Goal: Task Accomplishment & Management: Use online tool/utility

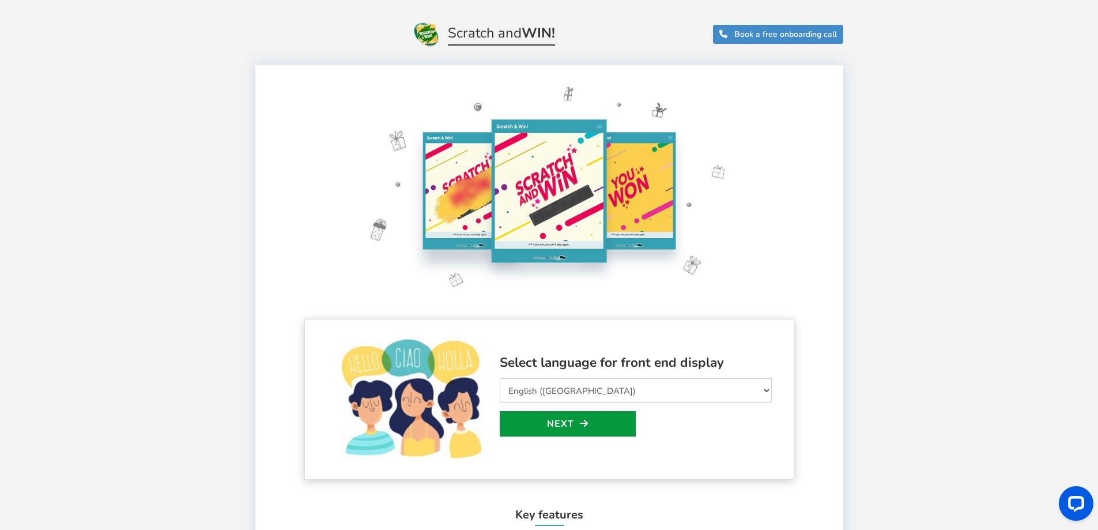
click at [583, 429] on link "Next" at bounding box center [568, 423] width 136 height 25
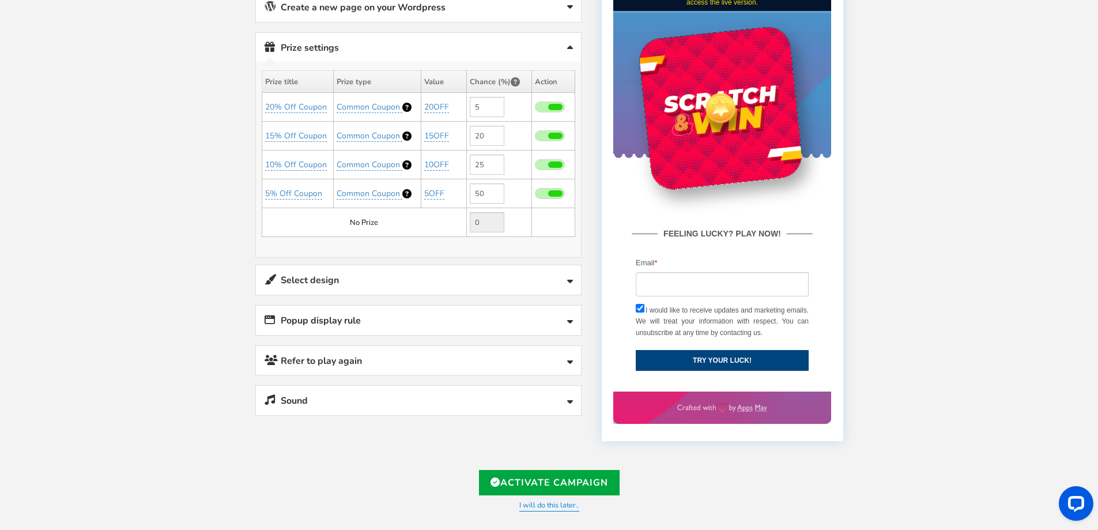
scroll to position [279, 0]
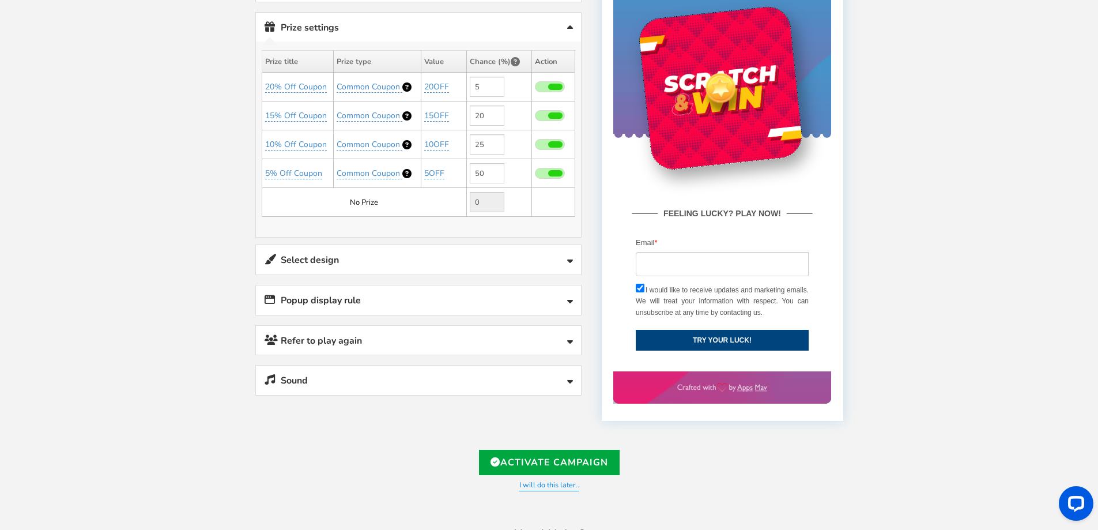
click at [426, 257] on link "Select design" at bounding box center [418, 259] width 325 height 29
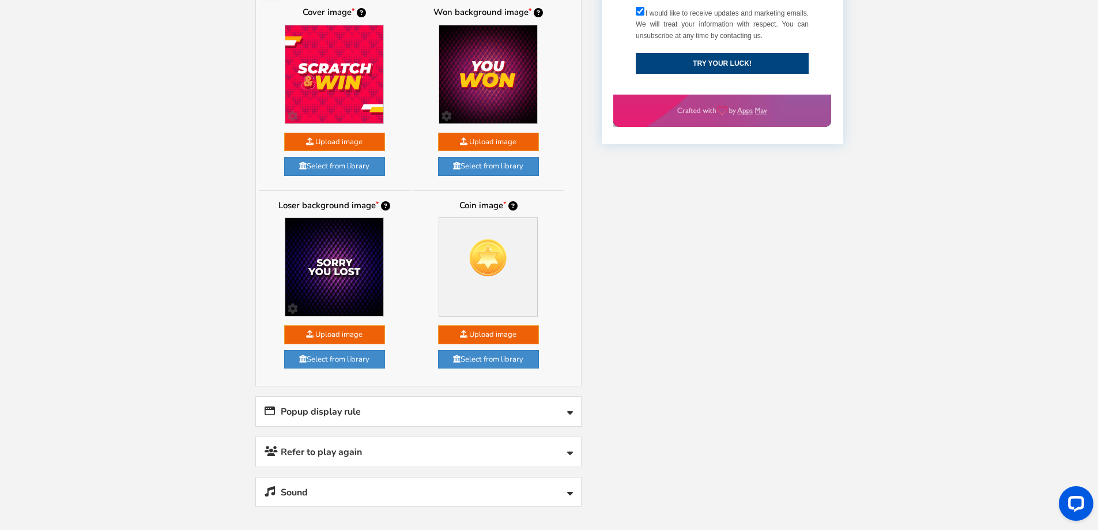
scroll to position [625, 0]
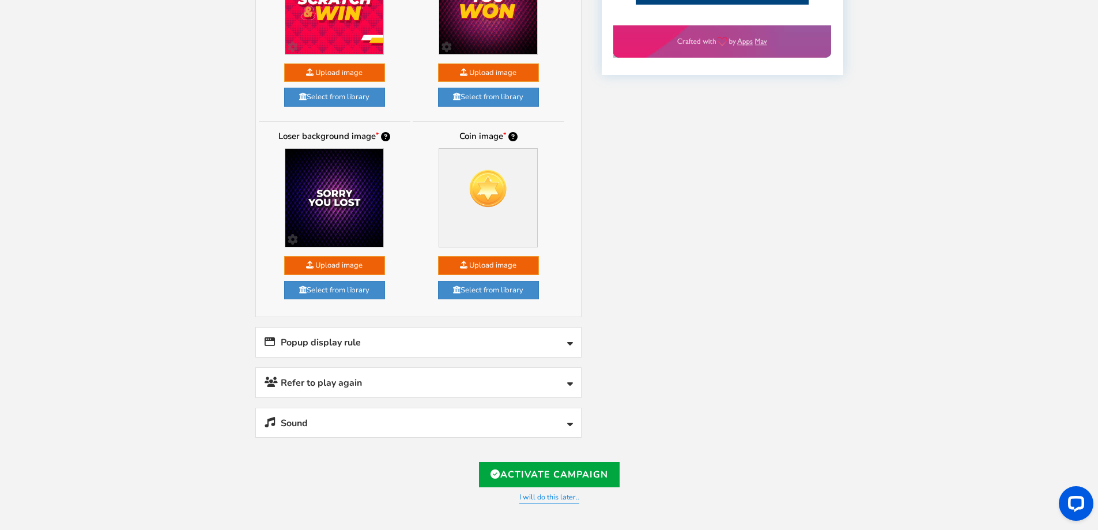
click at [428, 352] on link "Popup display rule" at bounding box center [418, 341] width 325 height 29
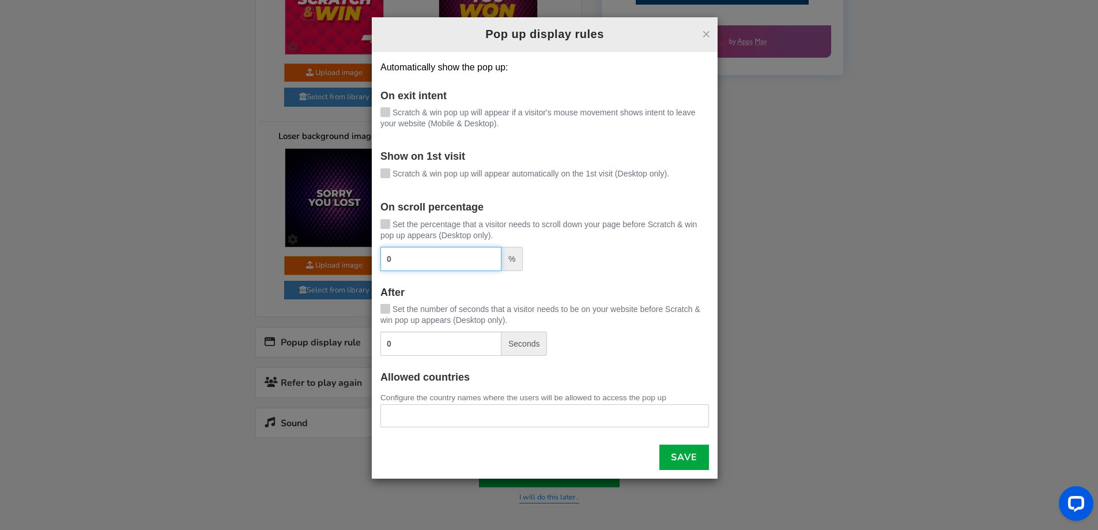
click at [456, 260] on input "0" at bounding box center [441, 259] width 121 height 24
type input "20"
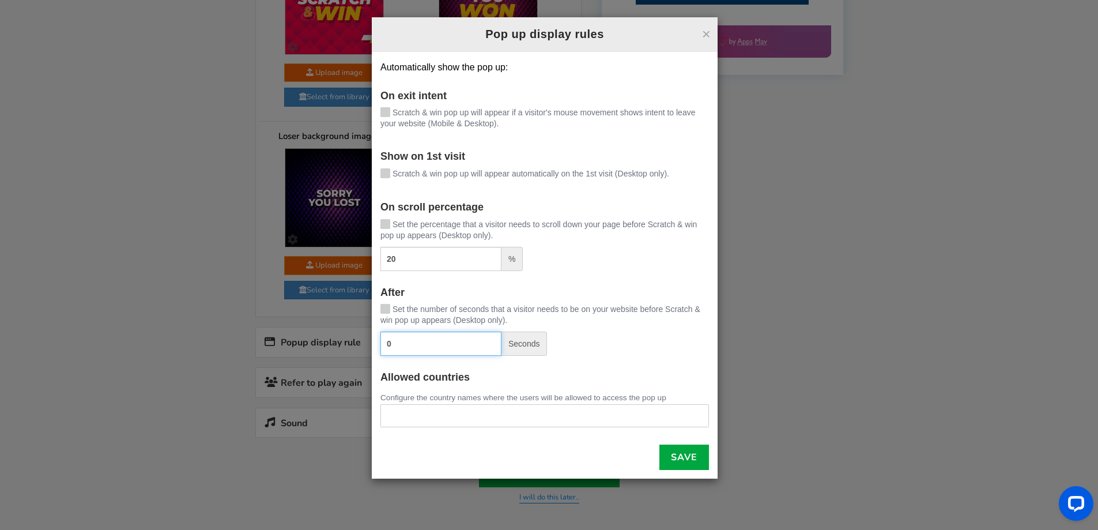
click at [408, 352] on input "0" at bounding box center [441, 344] width 121 height 24
type input "50"
click at [434, 416] on ul at bounding box center [544, 414] width 327 height 18
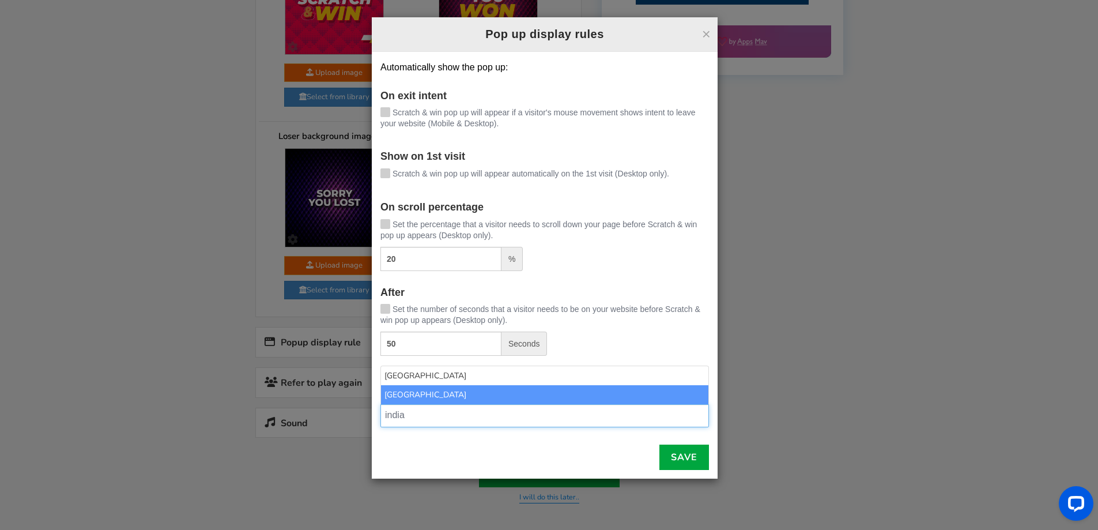
type input "india"
select select "IN"
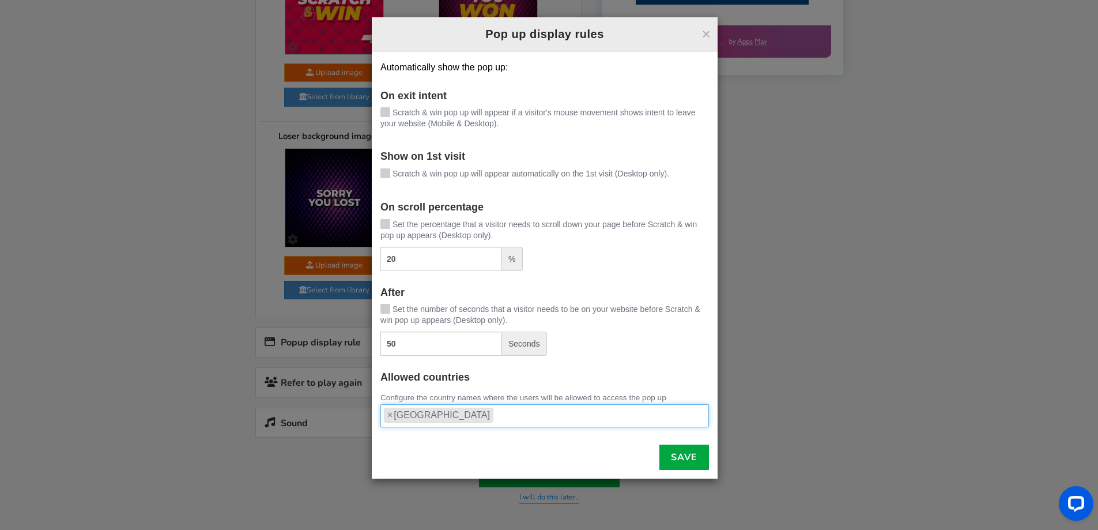
scroll to position [965, 0]
click at [386, 177] on span at bounding box center [386, 173] width 10 height 10
click at [369, 177] on input "Scratch & win pop up will appear automatically on the 1st visit (Desktop only)." at bounding box center [369, 174] width 0 height 7
click at [386, 118] on label "Scratch & win pop up will appear if a visitor's mouse movement shows intent to …" at bounding box center [545, 118] width 329 height 22
click at [369, 117] on input "Scratch & win pop up will appear if a visitor's mouse movement shows intent to …" at bounding box center [369, 113] width 0 height 7
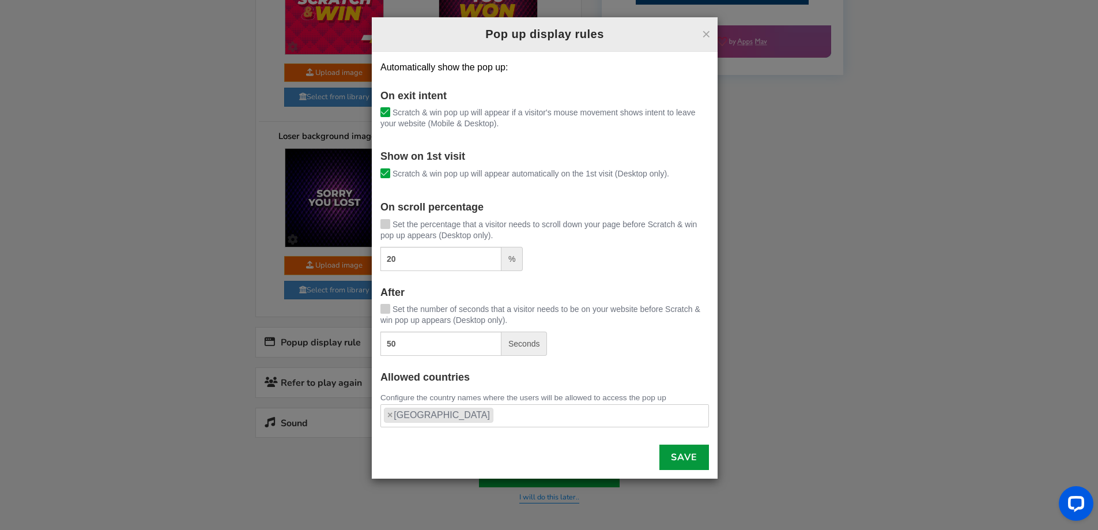
click at [676, 462] on link "Save" at bounding box center [685, 457] width 50 height 25
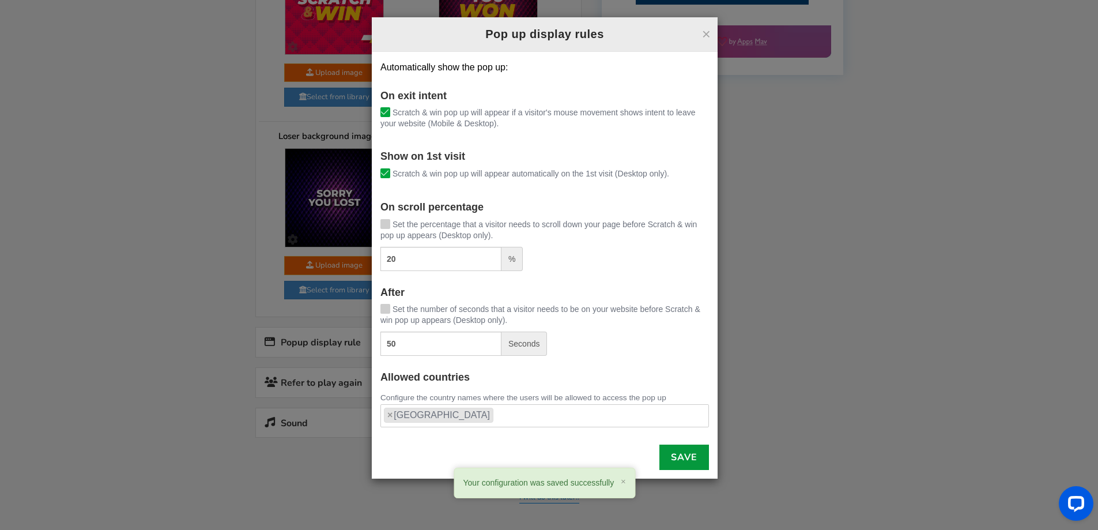
click at [671, 459] on link "Save" at bounding box center [685, 457] width 50 height 25
click at [395, 491] on div "× Pop up display rules Automatically show the pop up: On exit intent [PERSON_NA…" at bounding box center [549, 265] width 1098 height 530
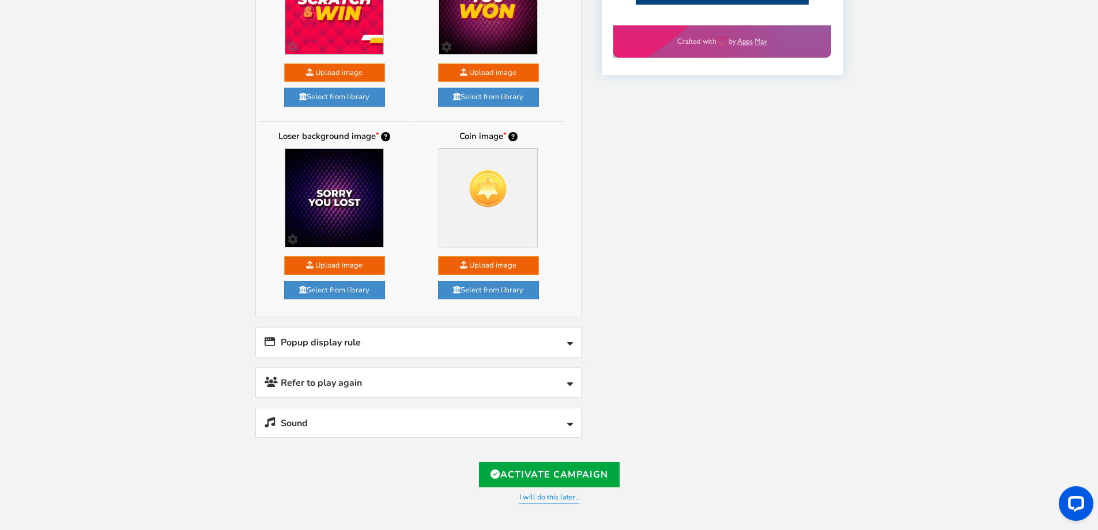
click at [441, 379] on link "Refer to play again" at bounding box center [418, 382] width 325 height 29
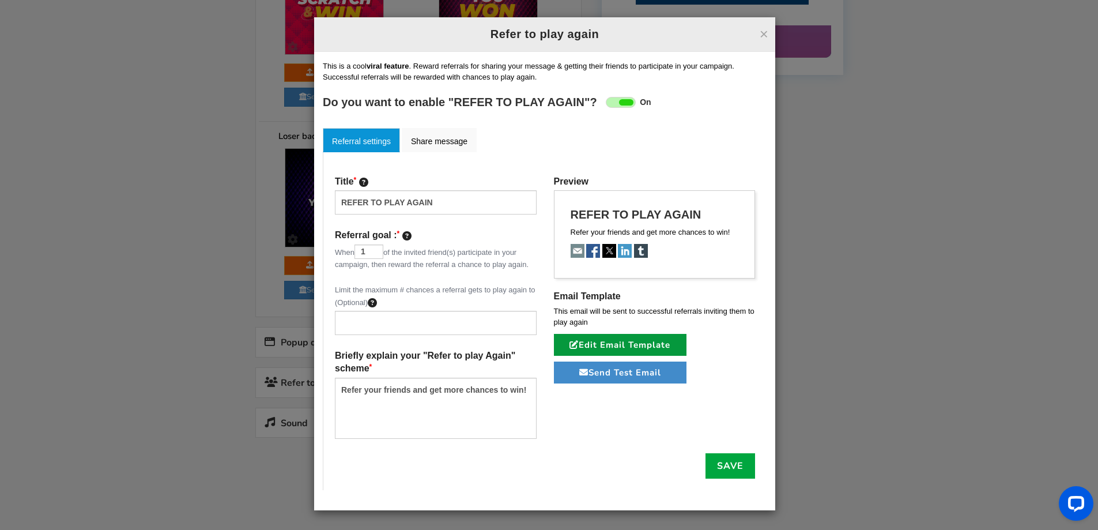
click at [591, 340] on link "Edit Email Template" at bounding box center [620, 345] width 133 height 22
type input "[[Name]], Congratulations- You get another chance to win!"
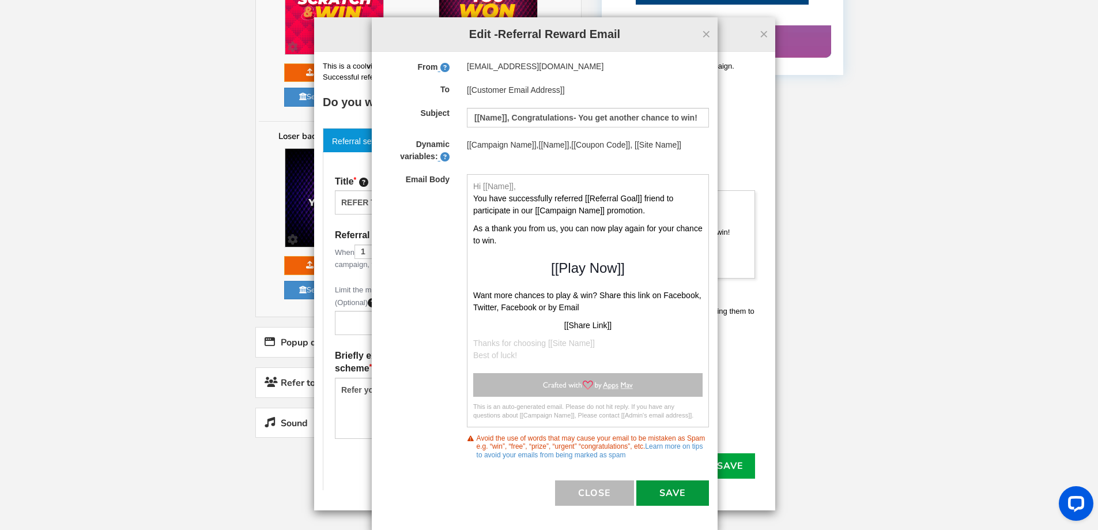
click at [685, 484] on button "Save" at bounding box center [673, 492] width 73 height 25
click at [702, 37] on span "×" at bounding box center [706, 33] width 9 height 17
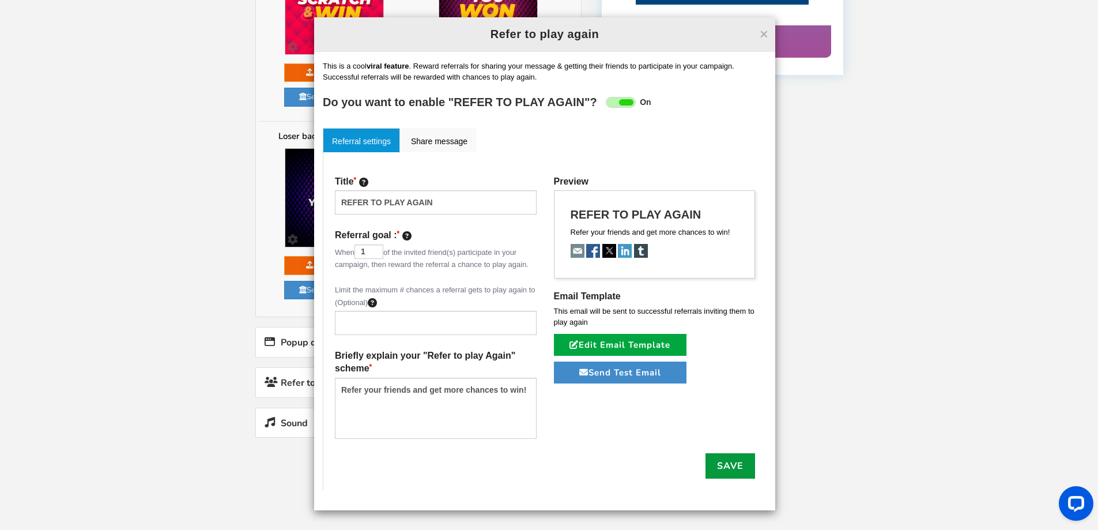
click at [747, 473] on link "Save" at bounding box center [731, 465] width 50 height 25
click at [768, 33] on button "×" at bounding box center [764, 34] width 9 height 15
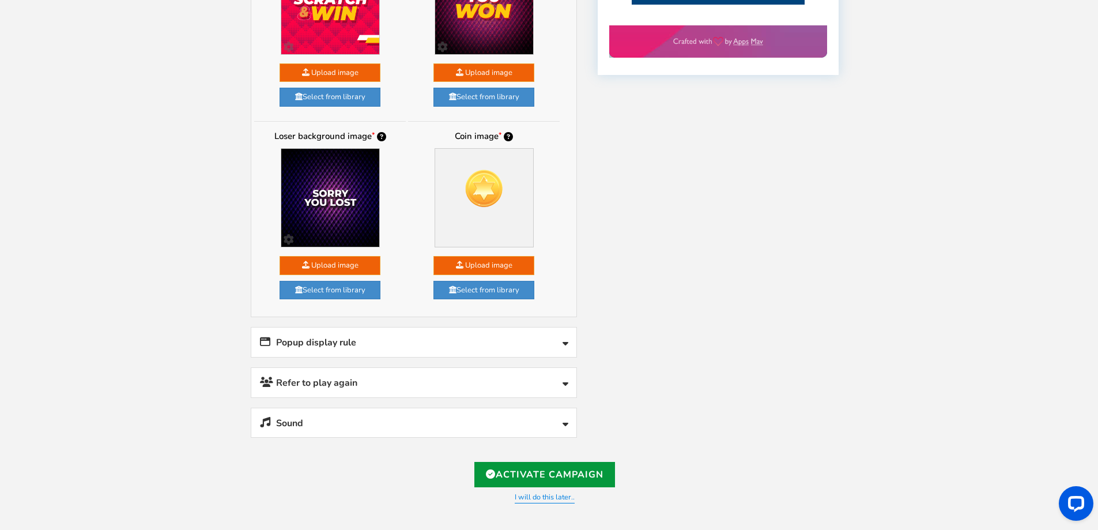
click at [554, 471] on link "Activate Campaign" at bounding box center [545, 474] width 141 height 25
type input "[URL][DOMAIN_NAME]"
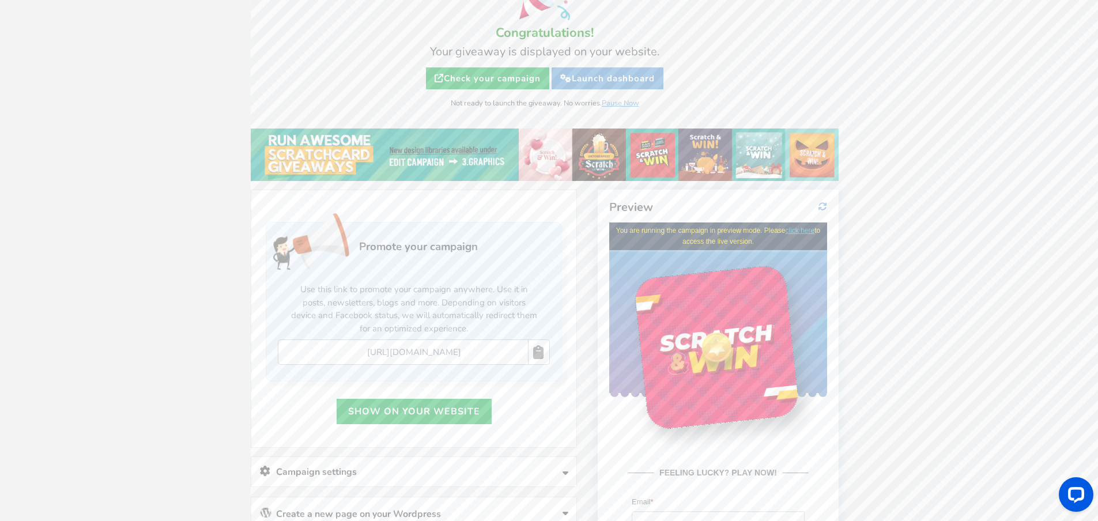
scroll to position [115, 0]
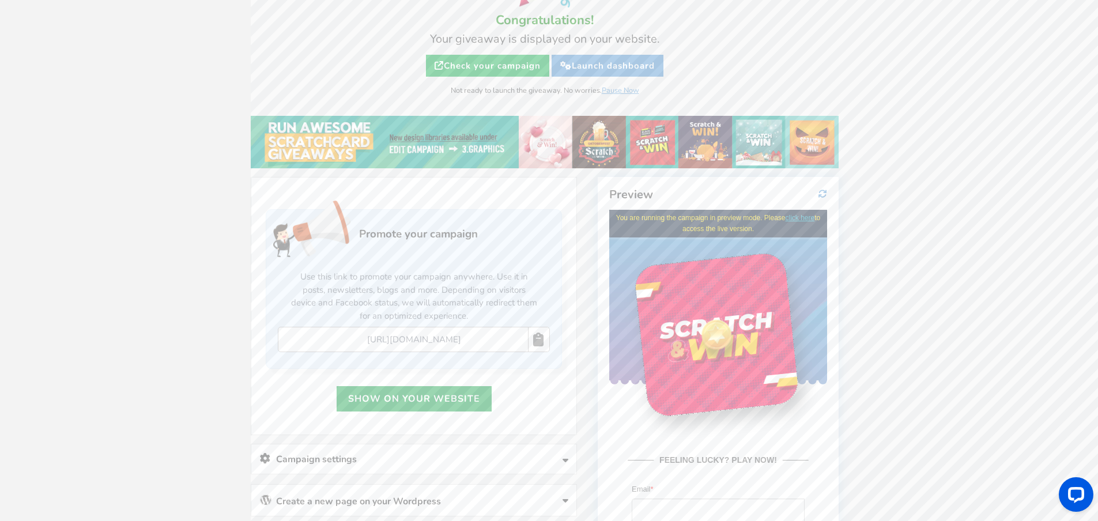
click at [439, 397] on link "Show on your website" at bounding box center [414, 398] width 155 height 25
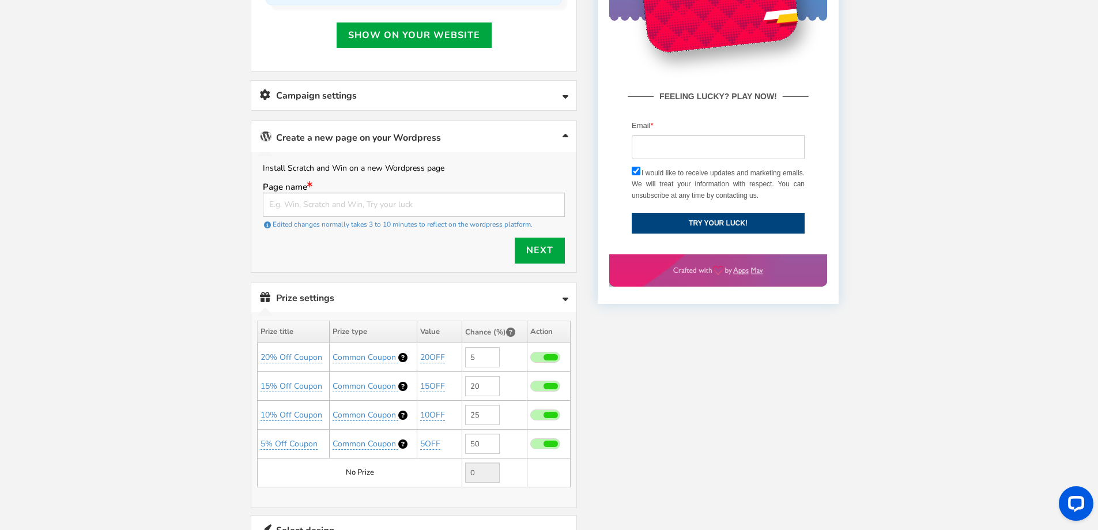
scroll to position [600, 0]
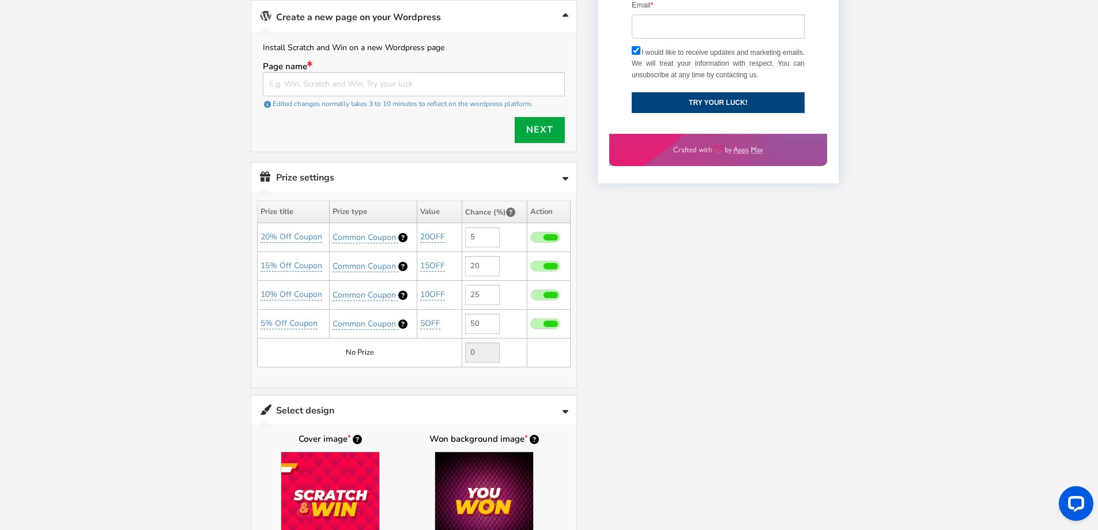
click at [402, 98] on div "Edited changes normally takes 3 to 10 minutes to reflect on the wordpress platf…" at bounding box center [414, 103] width 302 height 15
click at [401, 88] on input "text" at bounding box center [414, 84] width 302 height 24
paste input "[URL][DOMAIN_NAME]"
type input "[URL][DOMAIN_NAME]"
click at [539, 130] on link "Next" at bounding box center [540, 130] width 50 height 26
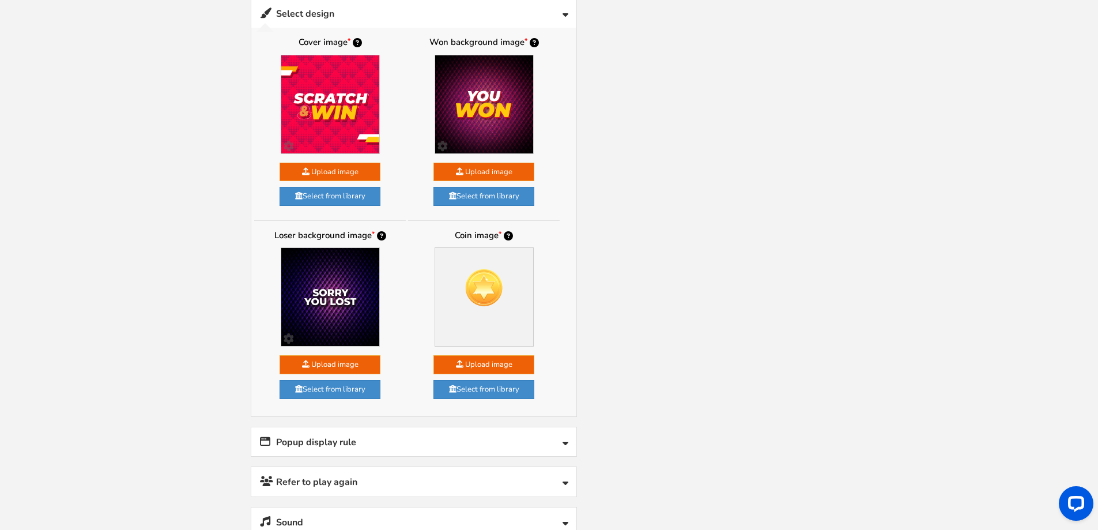
scroll to position [1003, 0]
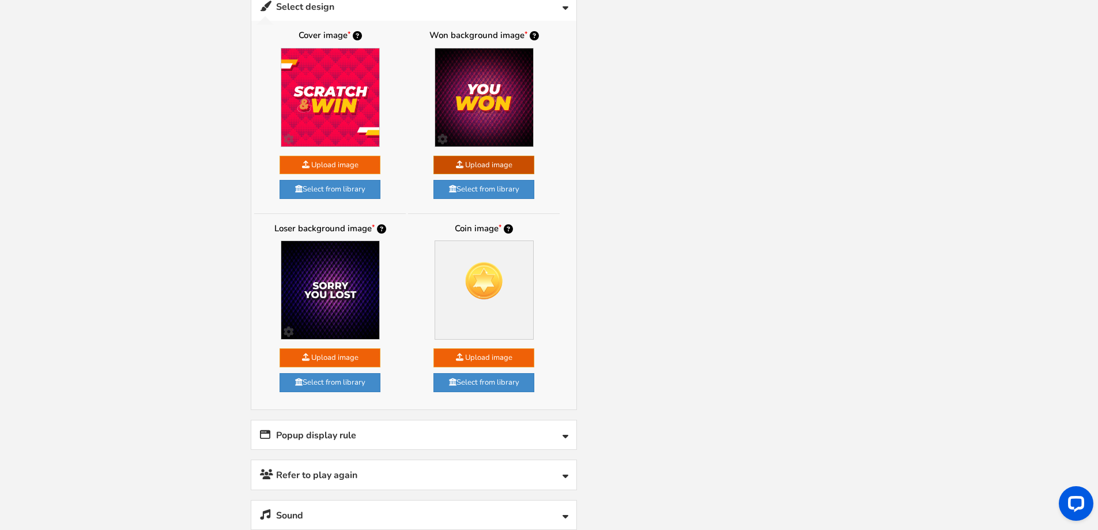
click at [483, 197] on link "Select from library" at bounding box center [484, 189] width 101 height 19
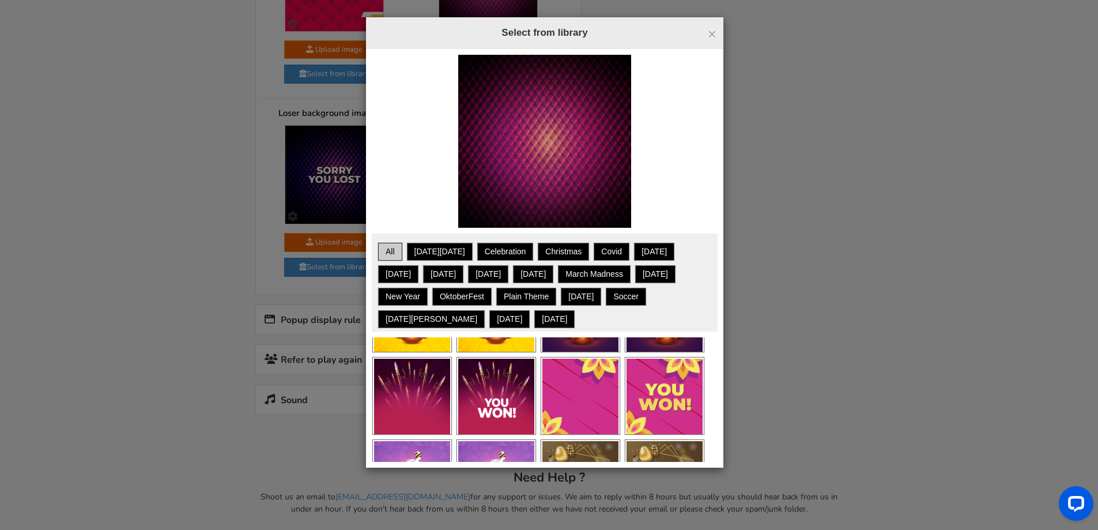
scroll to position [807, 0]
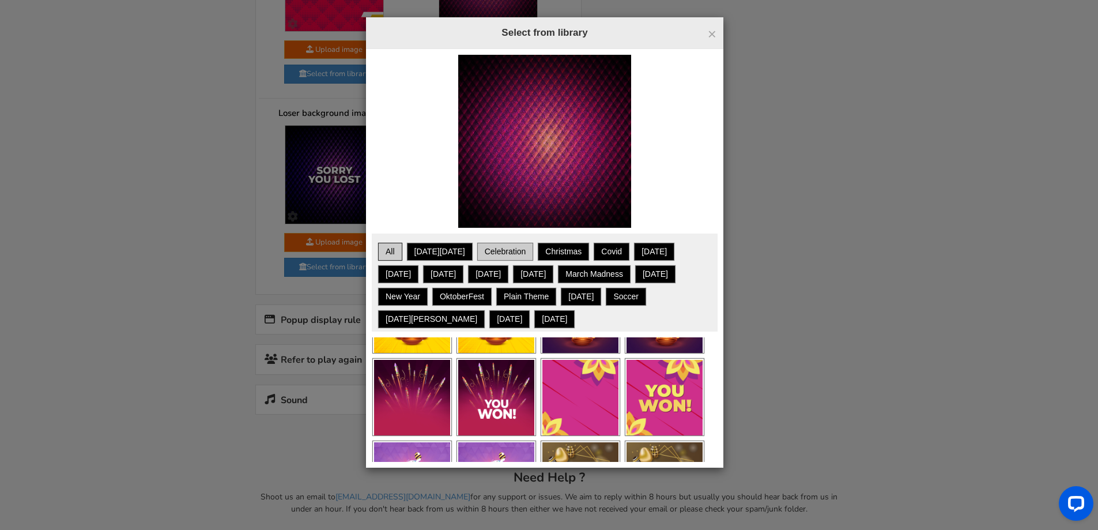
click at [491, 251] on link "Celebration" at bounding box center [505, 251] width 53 height 14
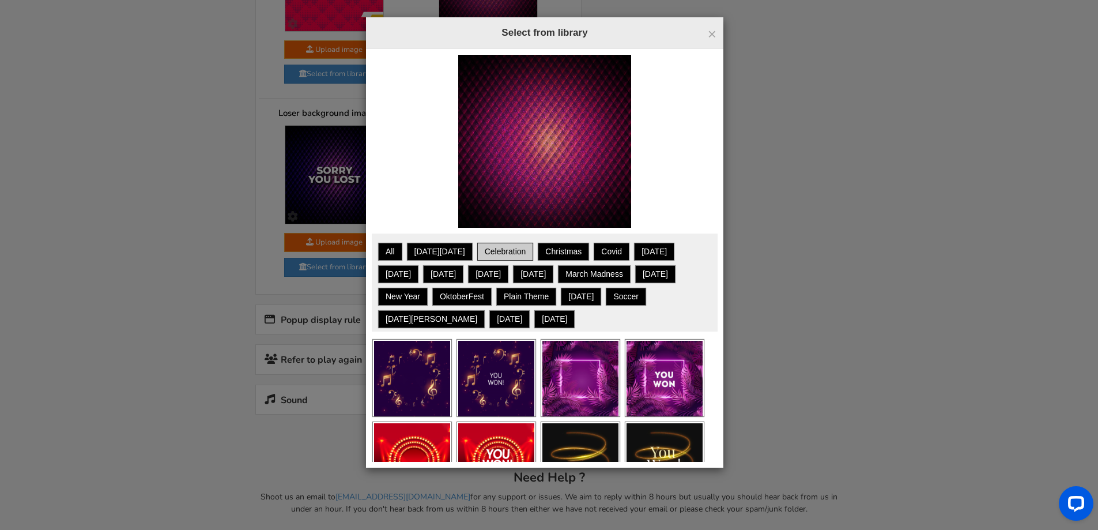
scroll to position [0, 0]
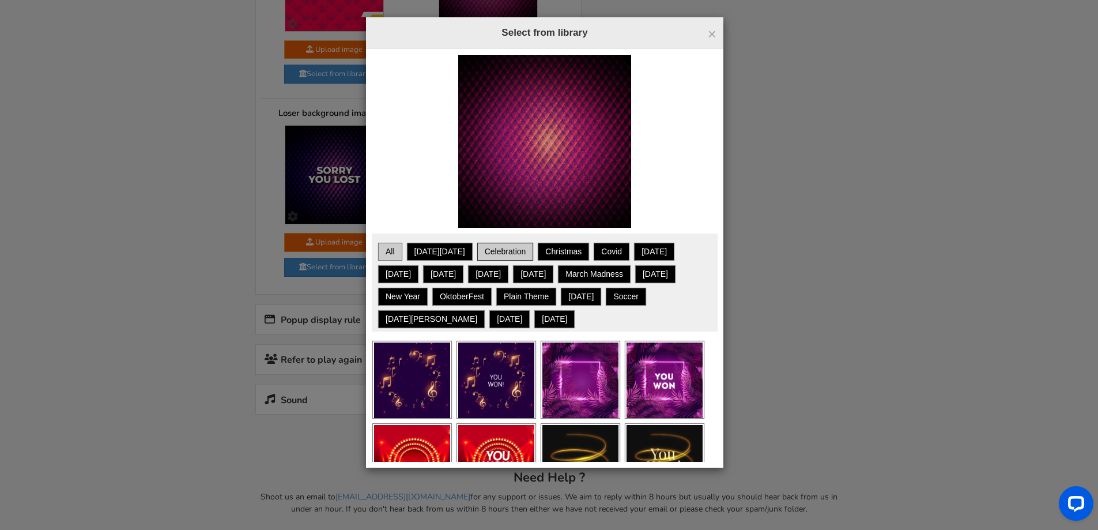
click at [380, 244] on link "All" at bounding box center [390, 251] width 21 height 14
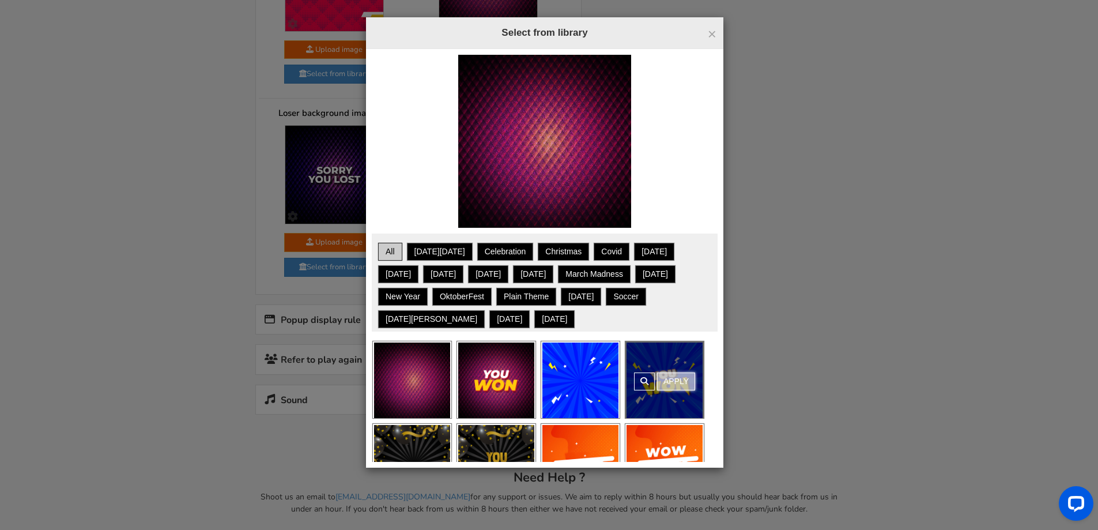
click at [678, 378] on link "Apply" at bounding box center [676, 381] width 38 height 18
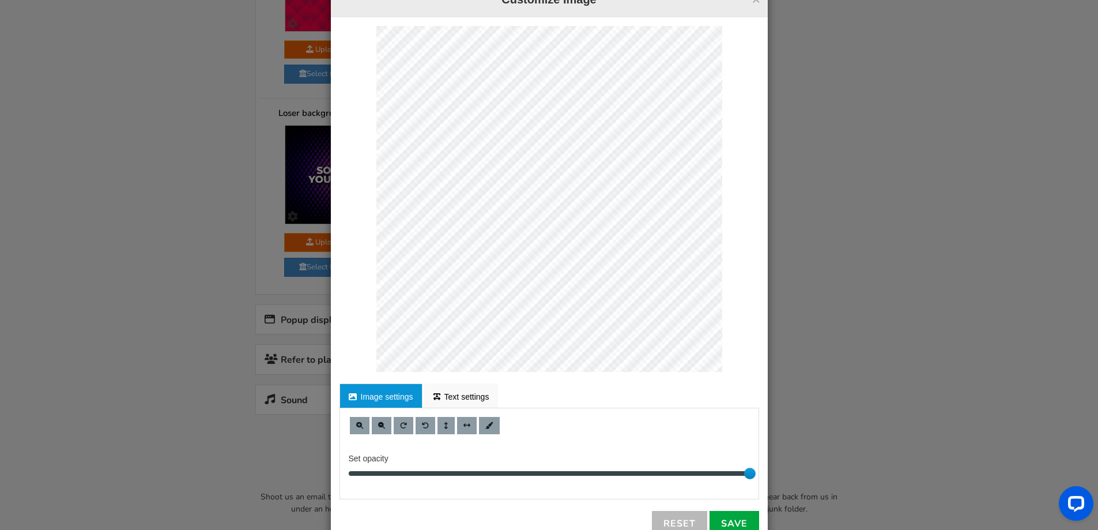
scroll to position [67, 0]
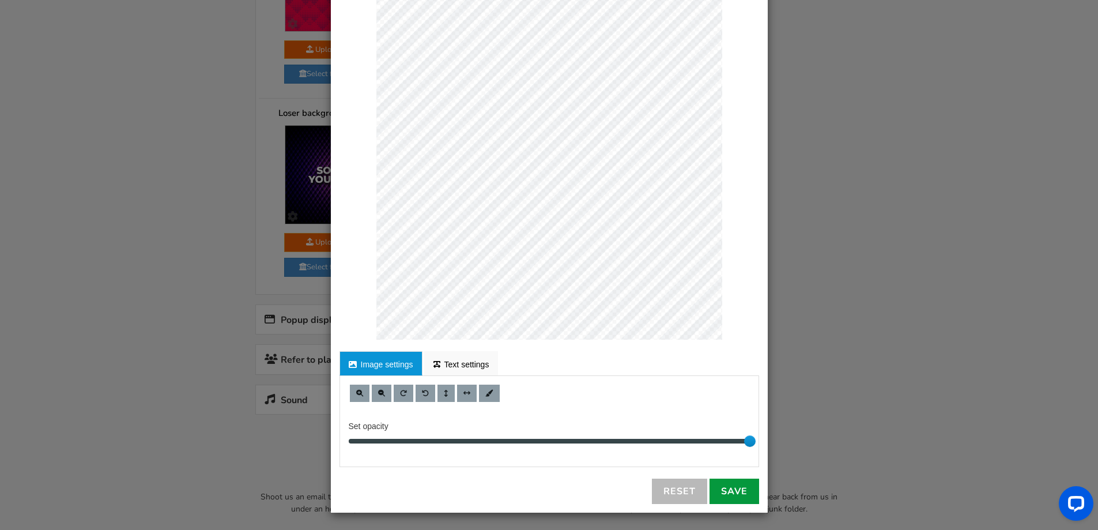
click at [741, 492] on link "Save" at bounding box center [735, 491] width 50 height 25
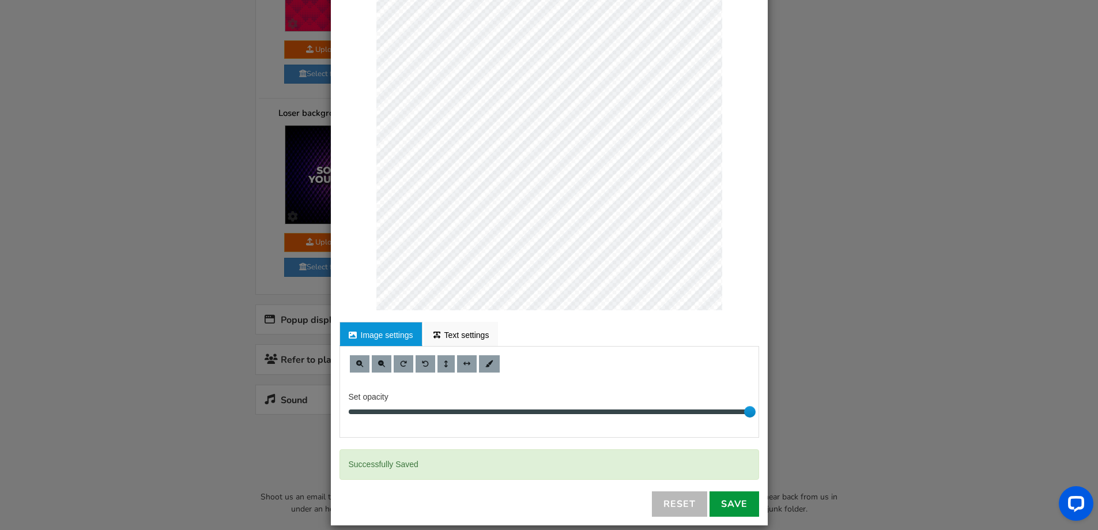
scroll to position [109, 0]
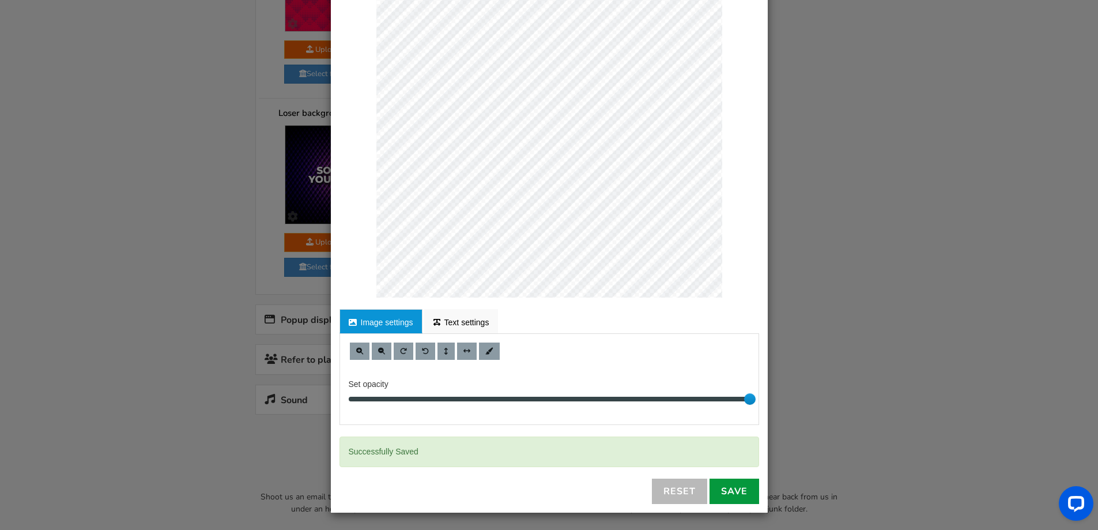
click at [728, 484] on link "Save" at bounding box center [735, 491] width 50 height 25
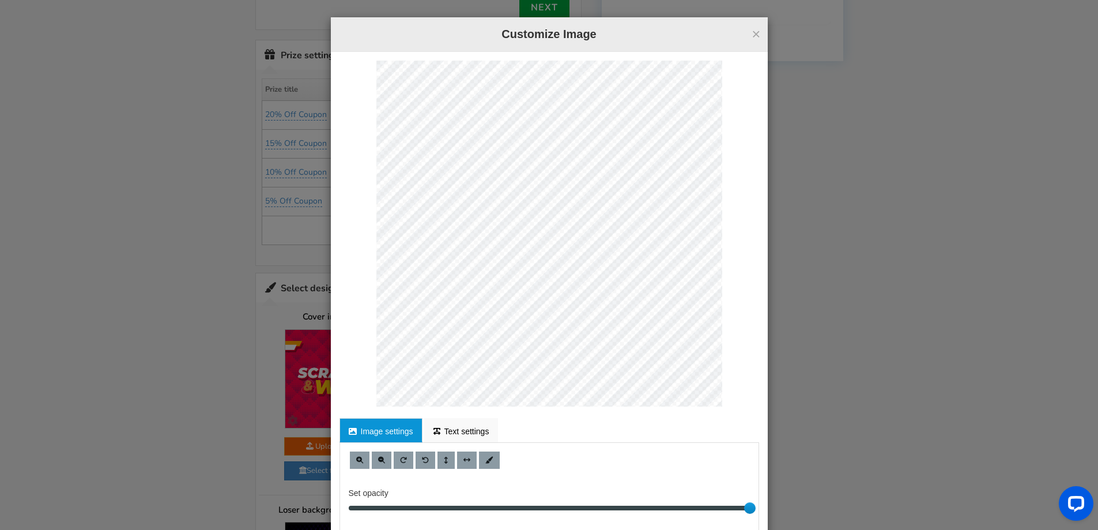
scroll to position [0, 0]
click at [752, 39] on button "×" at bounding box center [756, 34] width 9 height 15
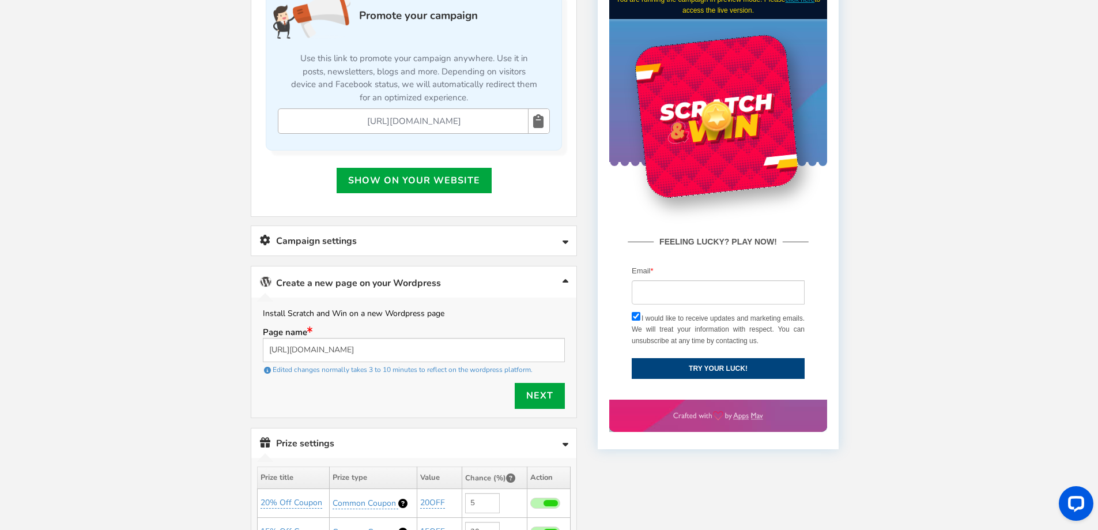
scroll to position [320, 0]
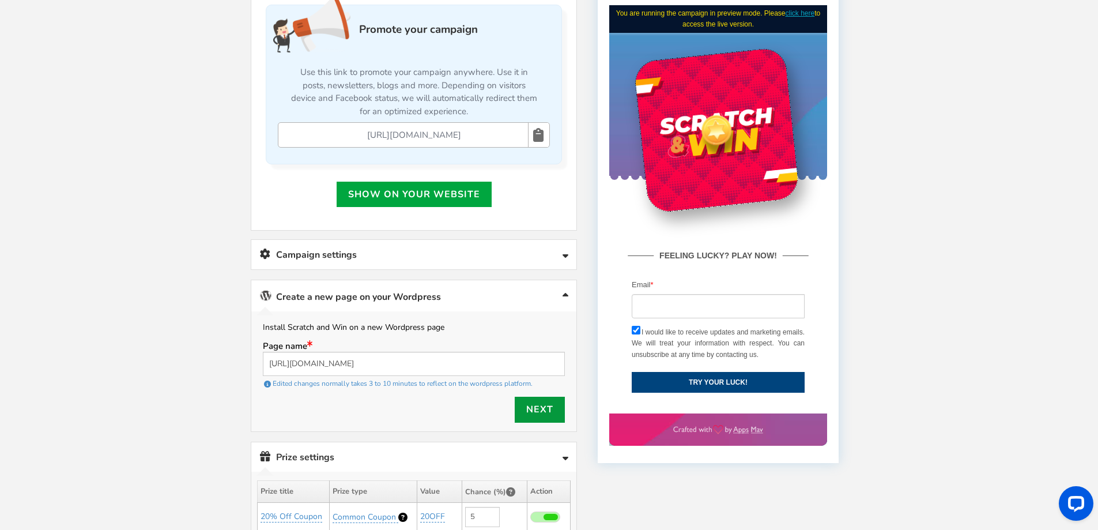
click at [538, 410] on link "Next" at bounding box center [540, 410] width 50 height 26
click at [539, 402] on link "Next" at bounding box center [540, 410] width 50 height 26
click at [431, 188] on link "Show on your website" at bounding box center [414, 194] width 155 height 25
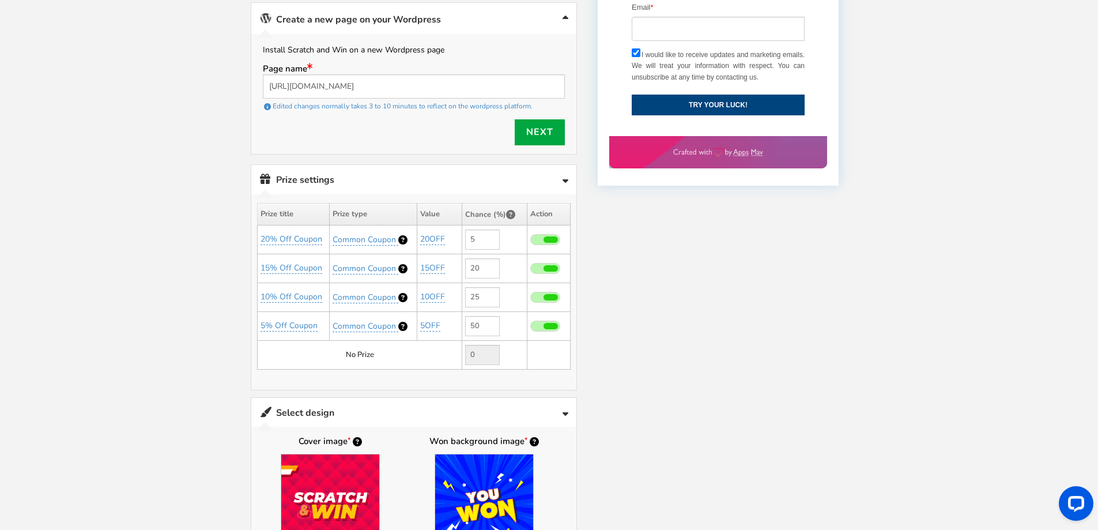
scroll to position [600, 0]
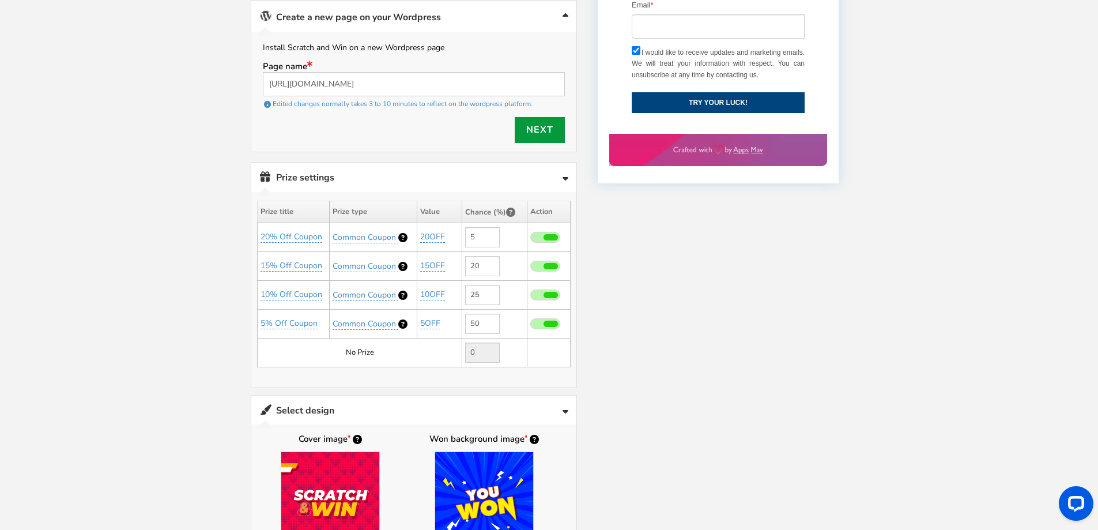
click at [530, 140] on link "Next" at bounding box center [540, 130] width 50 height 26
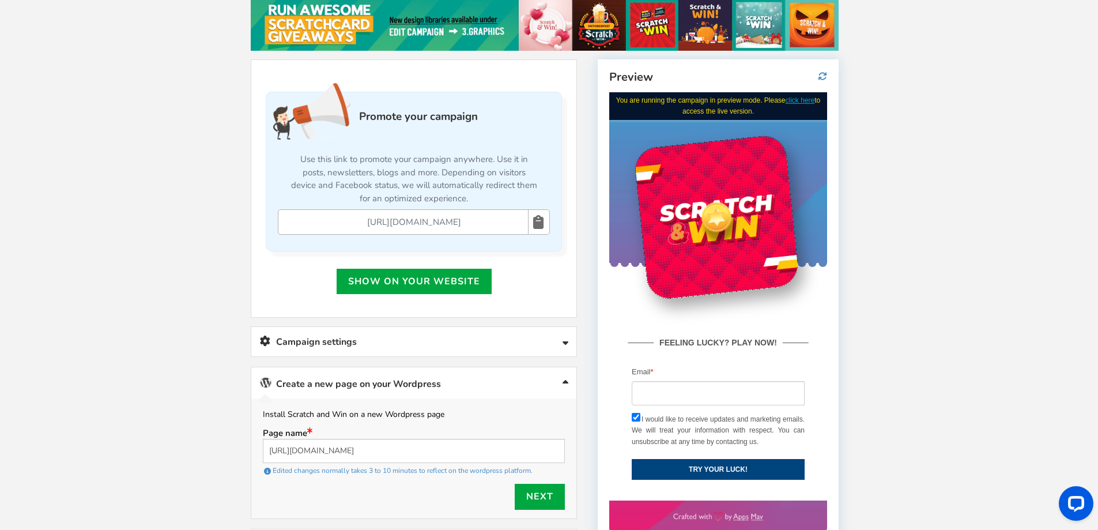
scroll to position [196, 0]
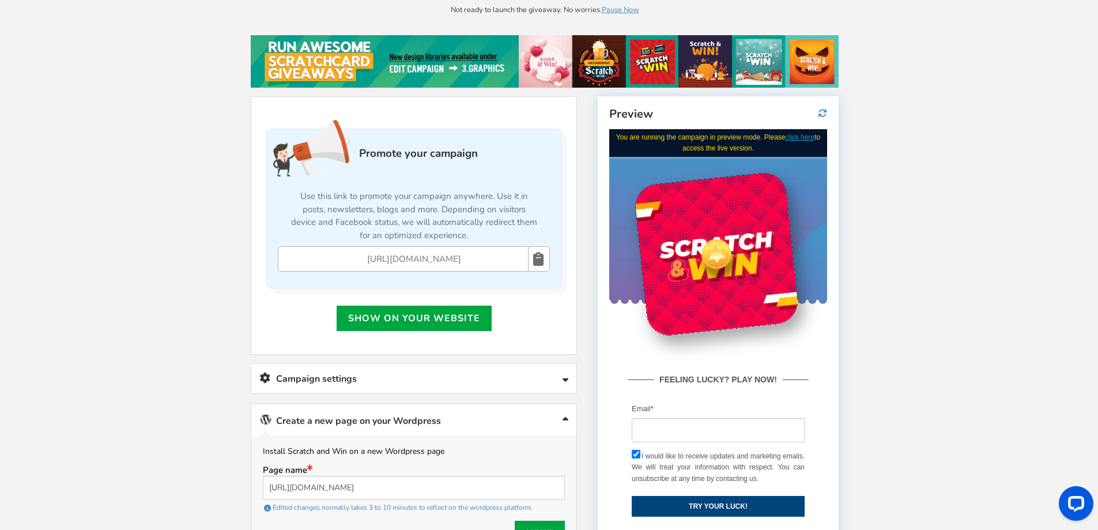
click at [531, 255] on link at bounding box center [538, 259] width 20 height 24
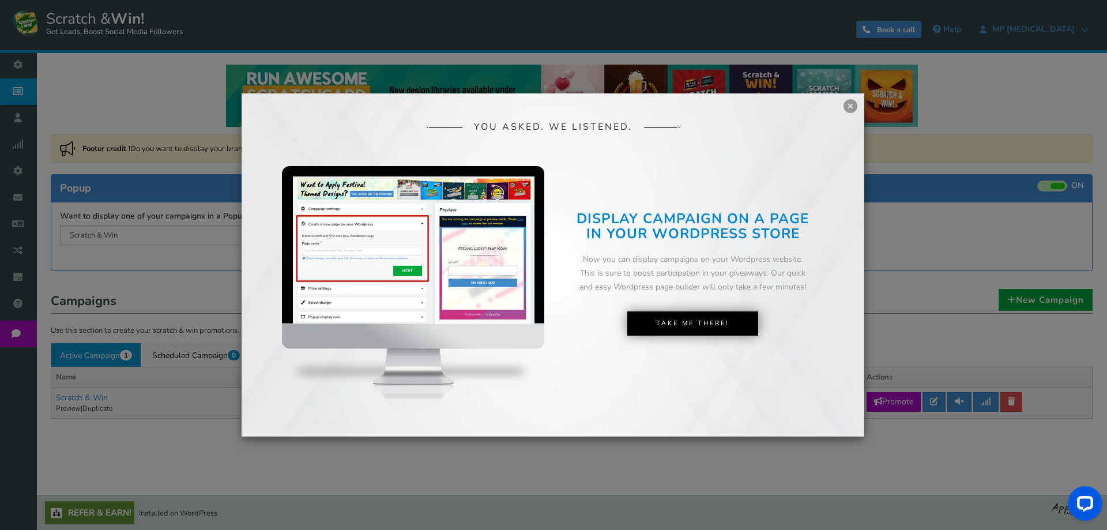
click at [99, 360] on div "× YOU ASKED. WE LISTENED. DISPLAY CAMPAIGN ON A PAGE IN YOUR SHOPIFY STORE Now …" at bounding box center [553, 265] width 1107 height 530
click at [717, 327] on link "Take Me There!" at bounding box center [692, 322] width 131 height 24
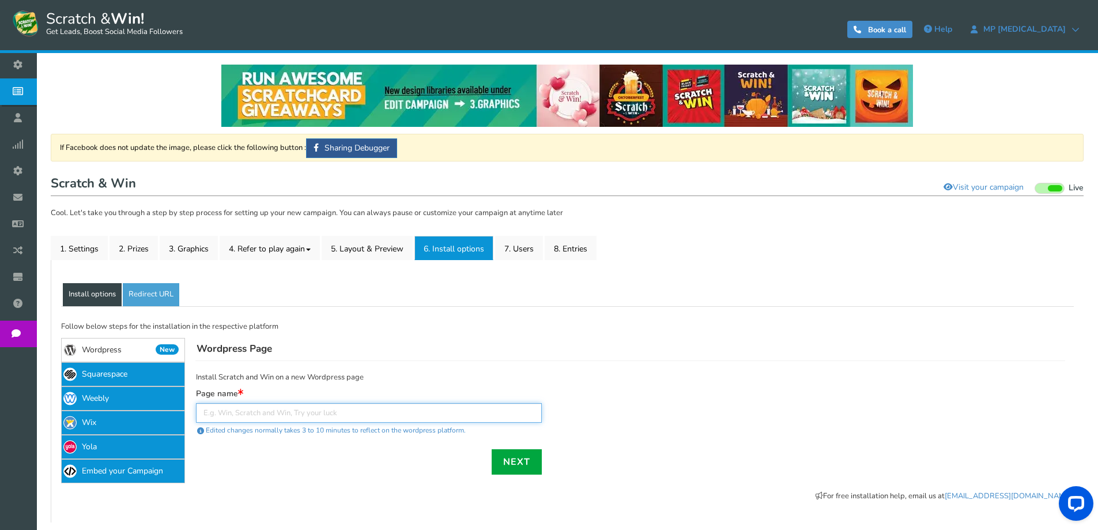
click at [266, 408] on input "text" at bounding box center [369, 413] width 346 height 20
paste input "[URL][DOMAIN_NAME]"
drag, startPoint x: 288, startPoint y: 416, endPoint x: 117, endPoint y: 391, distance: 173.0
click at [117, 391] on div "If Facebook does not update the image, please click the following button : Shar…" at bounding box center [567, 408] width 1027 height 205
click at [304, 415] on input "[URL][DOMAIN_NAME]" at bounding box center [369, 413] width 346 height 20
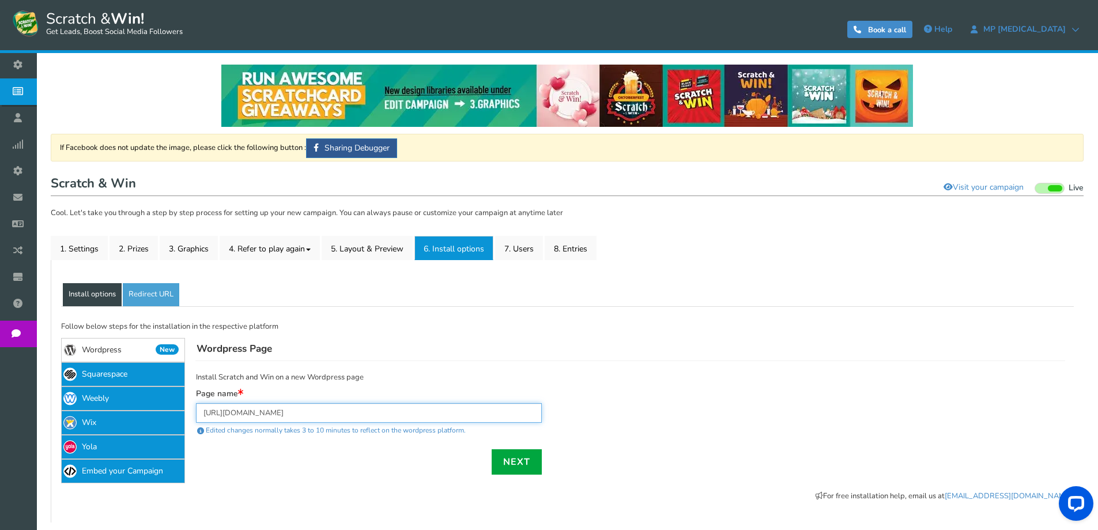
click at [304, 415] on input "[URL][DOMAIN_NAME]" at bounding box center [369, 413] width 346 height 20
paste input "skin.drkocharspharma.com/"
type input "[URL][DOMAIN_NAME]"
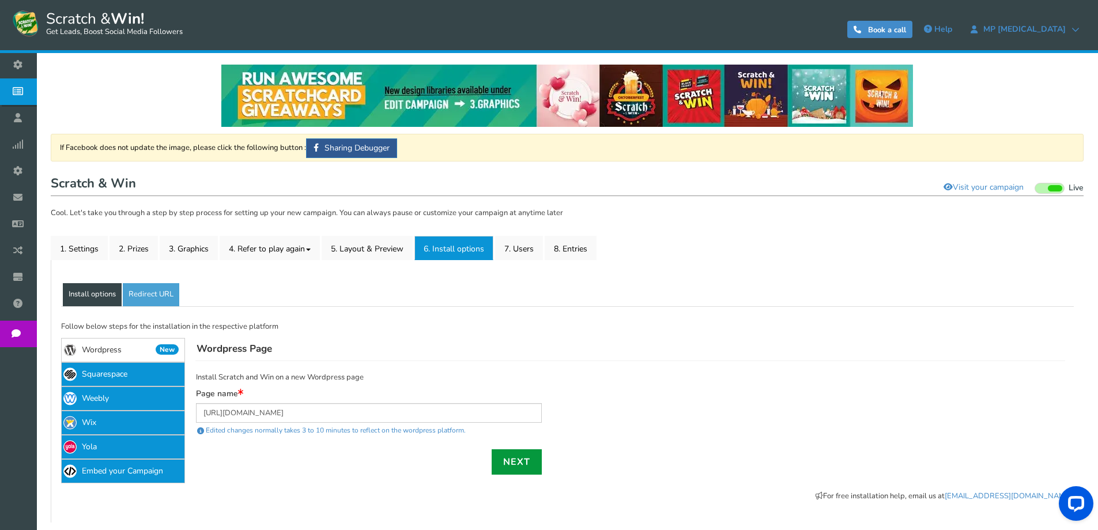
click at [510, 458] on link "Next" at bounding box center [517, 461] width 50 height 25
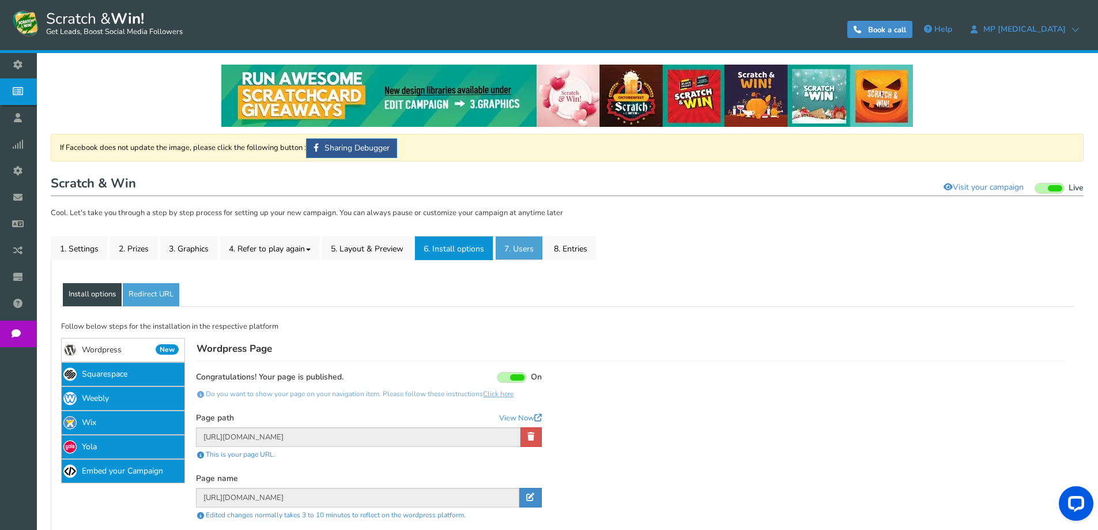
click at [513, 246] on link "7. Users" at bounding box center [519, 248] width 48 height 24
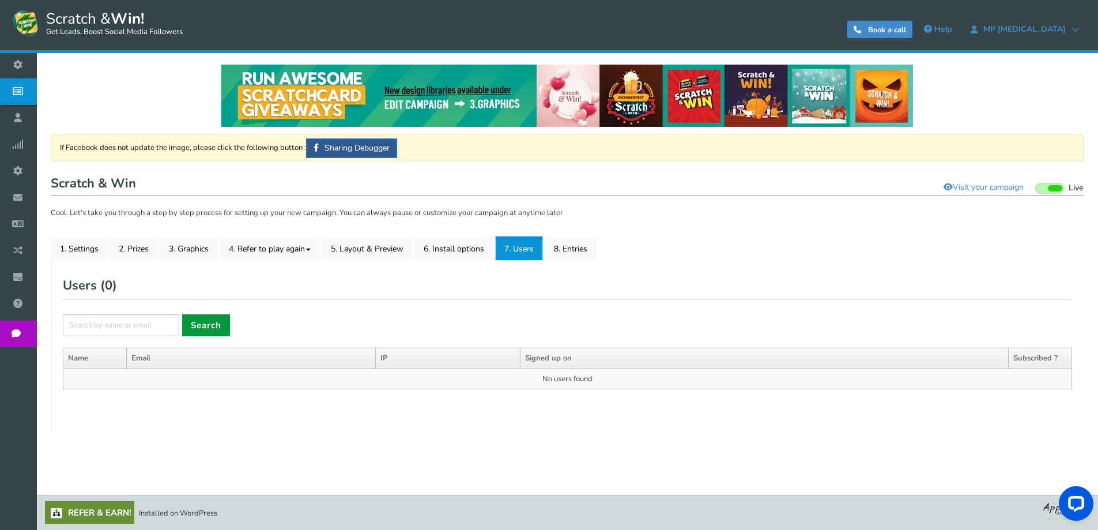
click at [202, 329] on link "Search" at bounding box center [206, 325] width 48 height 22
click at [577, 256] on link "8. Entries" at bounding box center [571, 248] width 52 height 24
click at [211, 325] on link "Search" at bounding box center [206, 325] width 48 height 22
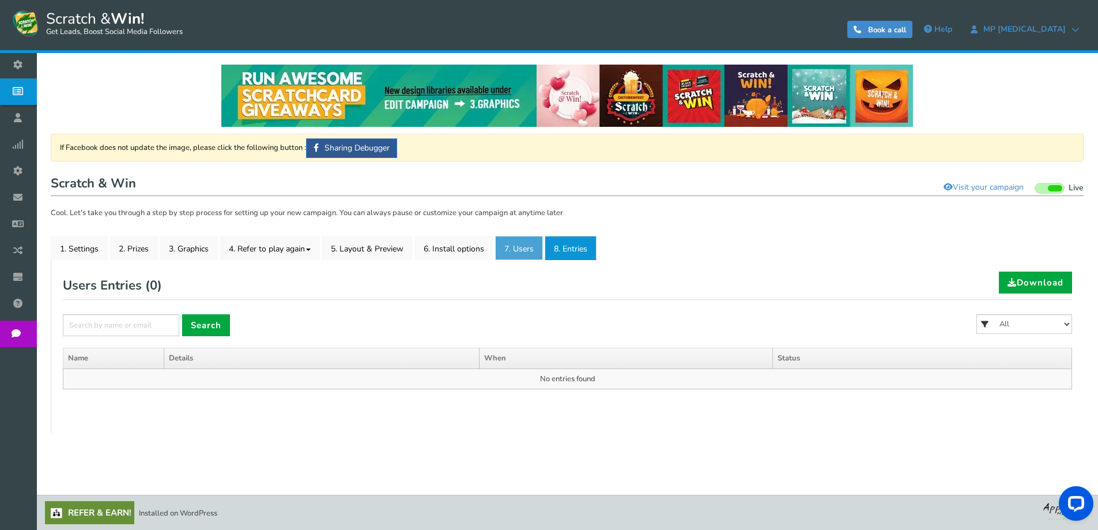
click at [524, 249] on link "7. Users" at bounding box center [519, 248] width 48 height 24
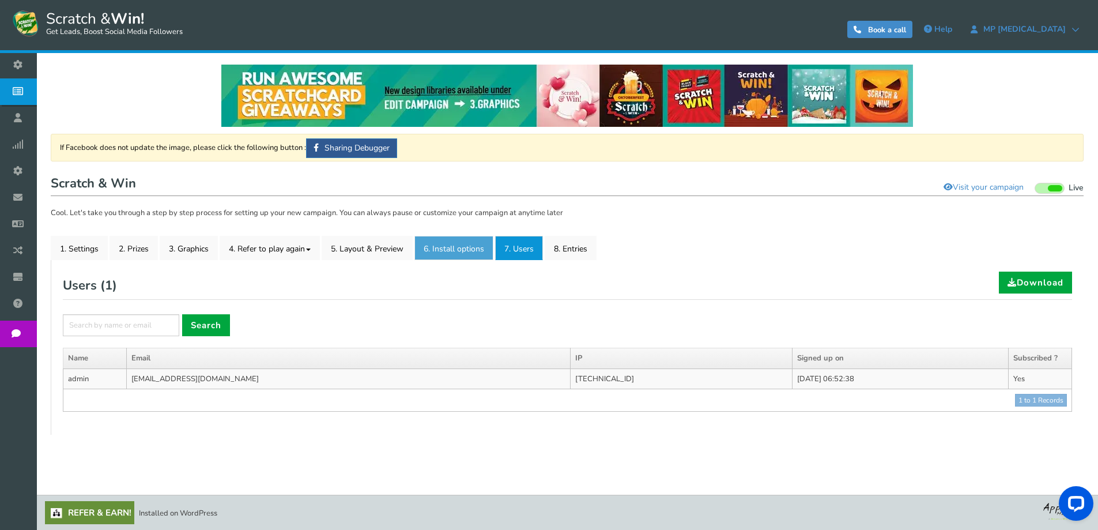
click at [444, 257] on link "6. Install options New" at bounding box center [454, 248] width 79 height 24
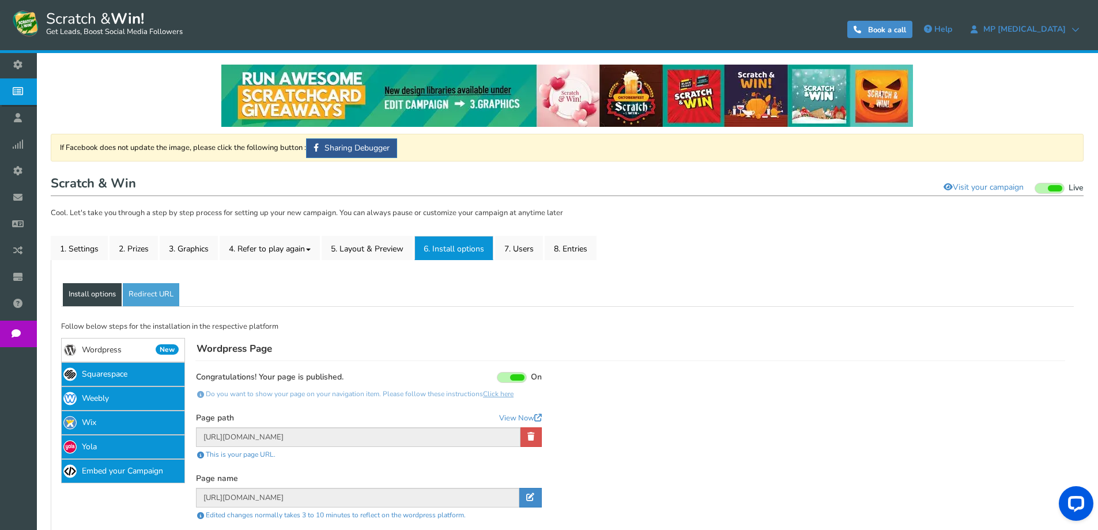
click at [525, 229] on div "If Facebook does not update the image, please click the following button : Shar…" at bounding box center [567, 357] width 1033 height 447
click at [527, 244] on link "7. Users" at bounding box center [519, 248] width 48 height 24
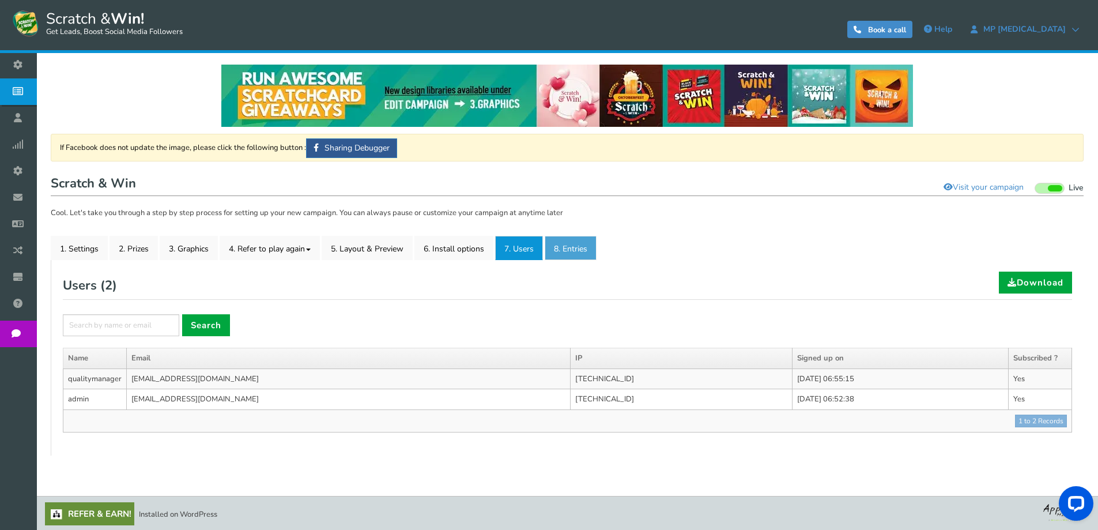
click at [581, 247] on link "8. Entries" at bounding box center [571, 248] width 52 height 24
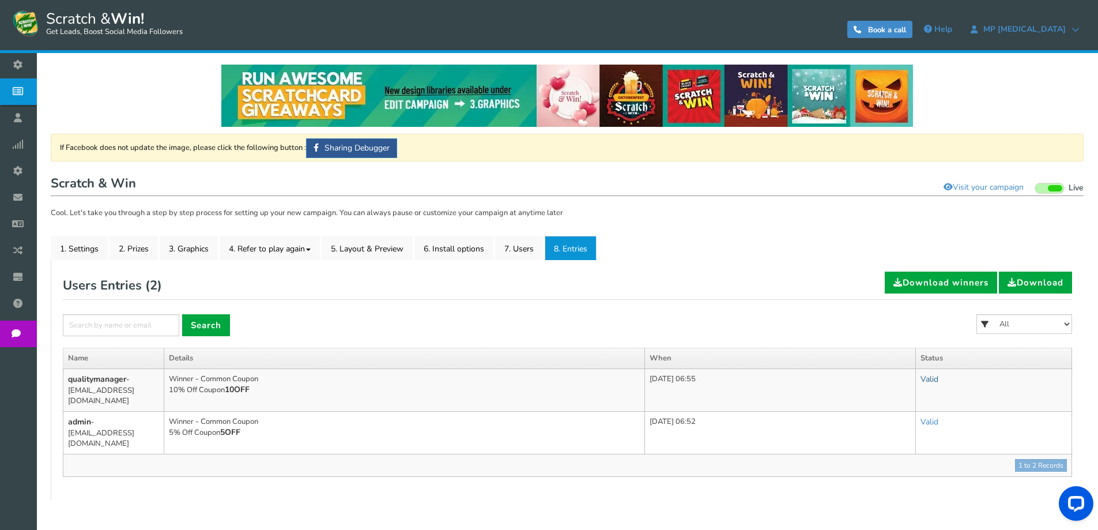
click at [939, 378] on link "Valid" at bounding box center [930, 379] width 18 height 11
click at [880, 404] on link "Valid" at bounding box center [877, 408] width 145 height 22
